Goal: Task Accomplishment & Management: Complete application form

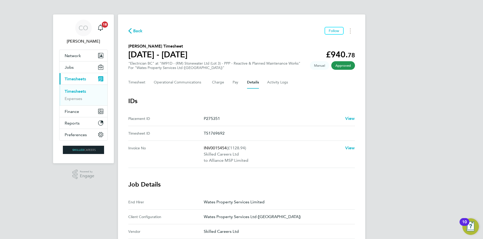
scroll to position [21, 0]
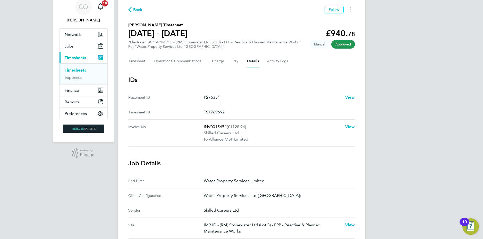
click at [134, 10] on span "Back" at bounding box center [138, 10] width 10 height 6
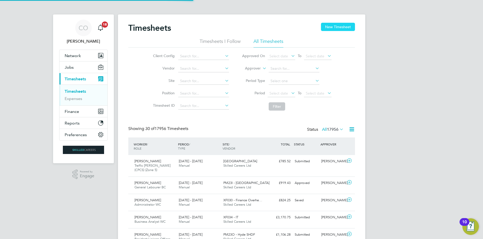
click at [328, 28] on button "New Timesheet" at bounding box center [338, 27] width 34 height 8
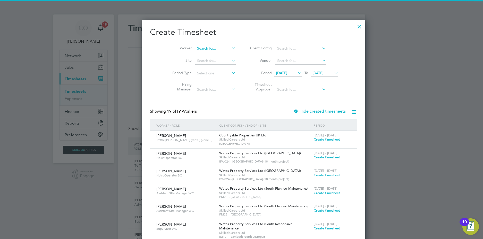
click at [195, 51] on input at bounding box center [215, 48] width 40 height 7
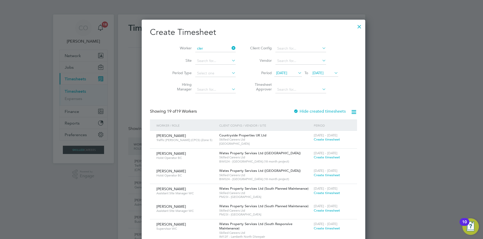
click at [192, 58] on li "[PERSON_NAME] y" at bounding box center [204, 55] width 43 height 7
type input "[PERSON_NAME]"
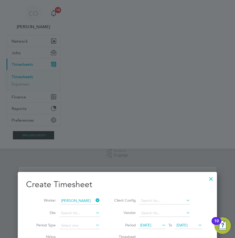
click at [151, 224] on span "[DATE]" at bounding box center [145, 225] width 11 height 5
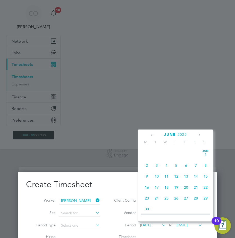
click at [147, 166] on span "2" at bounding box center [147, 165] width 10 height 10
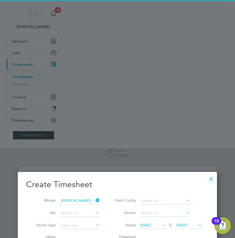
click at [188, 223] on span "[DATE]" at bounding box center [182, 225] width 11 height 5
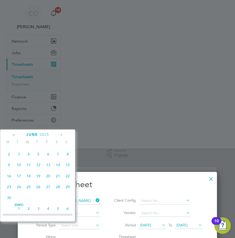
click at [67, 156] on span "8" at bounding box center [68, 154] width 10 height 10
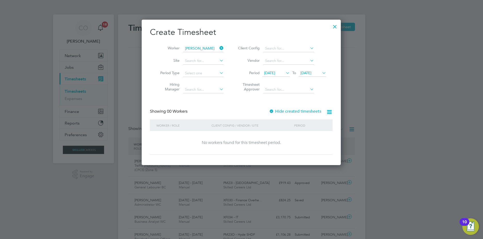
click at [274, 113] on div at bounding box center [271, 111] width 5 height 5
click at [278, 110] on label "Hide created timesheets" at bounding box center [295, 111] width 52 height 5
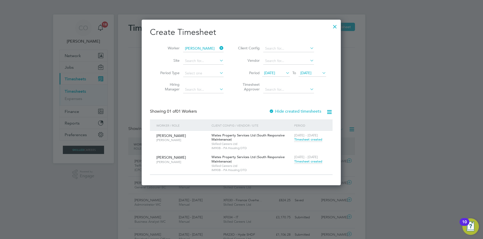
click at [301, 140] on span "Timesheet created" at bounding box center [308, 139] width 28 height 5
